Goal: Find specific page/section: Find specific page/section

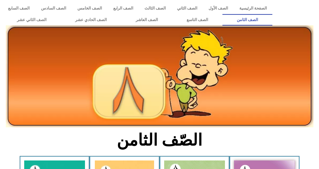
drag, startPoint x: 49, startPoint y: 158, endPoint x: 207, endPoint y: 91, distance: 171.5
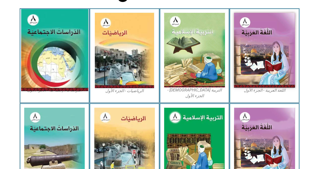
click at [49, 60] on img at bounding box center [54, 50] width 67 height 82
click at [49, 61] on img at bounding box center [54, 50] width 67 height 82
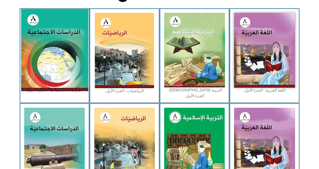
click at [49, 61] on img at bounding box center [54, 50] width 67 height 82
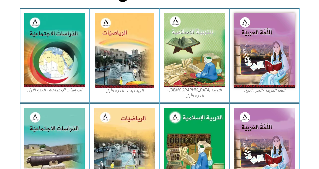
drag, startPoint x: 49, startPoint y: 61, endPoint x: 276, endPoint y: -22, distance: 241.8
click at [276, 0] on html "الصفحة الرئيسية الصف الأول الصف الثاني الصف الثالث الصف الرابع الصف الخامس الصف…" at bounding box center [159, 81] width 319 height 459
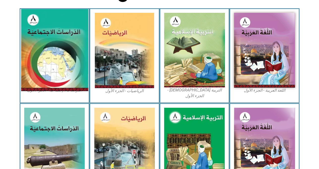
click at [72, 55] on img at bounding box center [54, 50] width 67 height 82
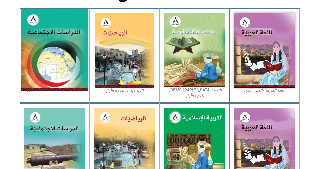
click at [72, 55] on img at bounding box center [54, 50] width 67 height 82
click at [71, 55] on img at bounding box center [54, 50] width 67 height 82
